Goal: Navigation & Orientation: Find specific page/section

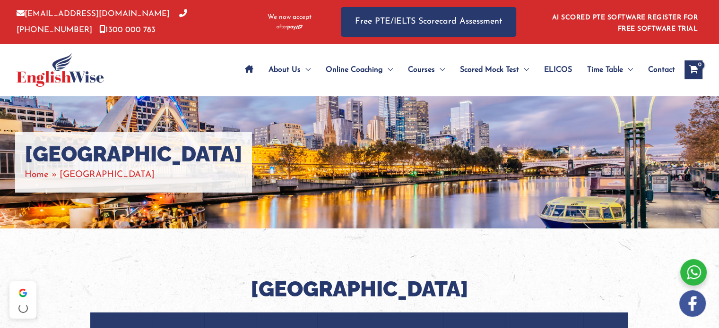
click at [77, 76] on img at bounding box center [60, 70] width 87 height 34
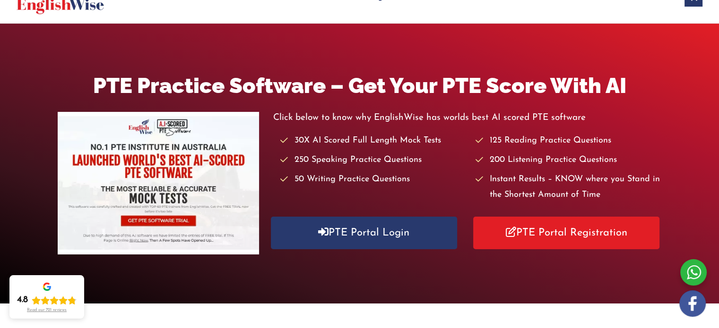
drag, startPoint x: 181, startPoint y: 1, endPoint x: 443, endPoint y: 17, distance: 261.7
